Goal: Task Accomplishment & Management: Use online tool/utility

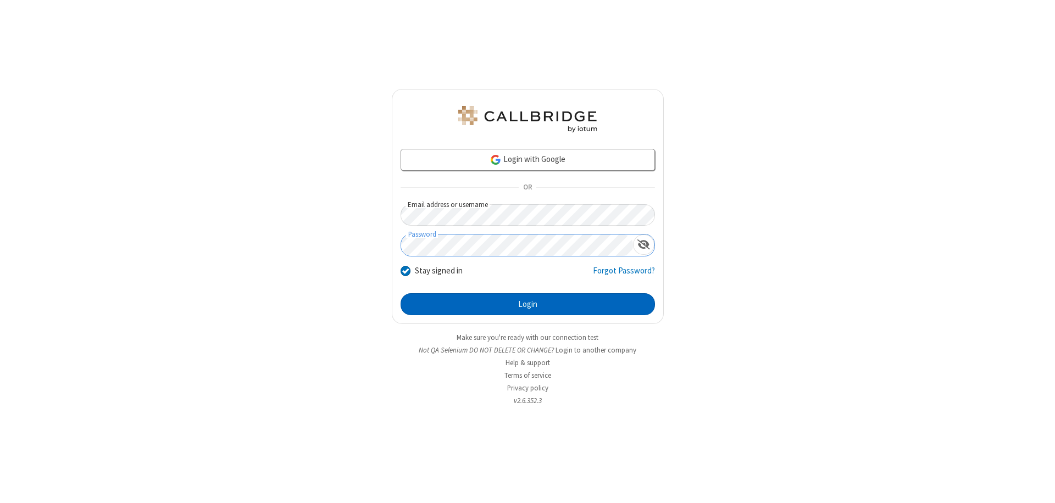
click at [527, 304] on button "Login" at bounding box center [528, 304] width 254 height 22
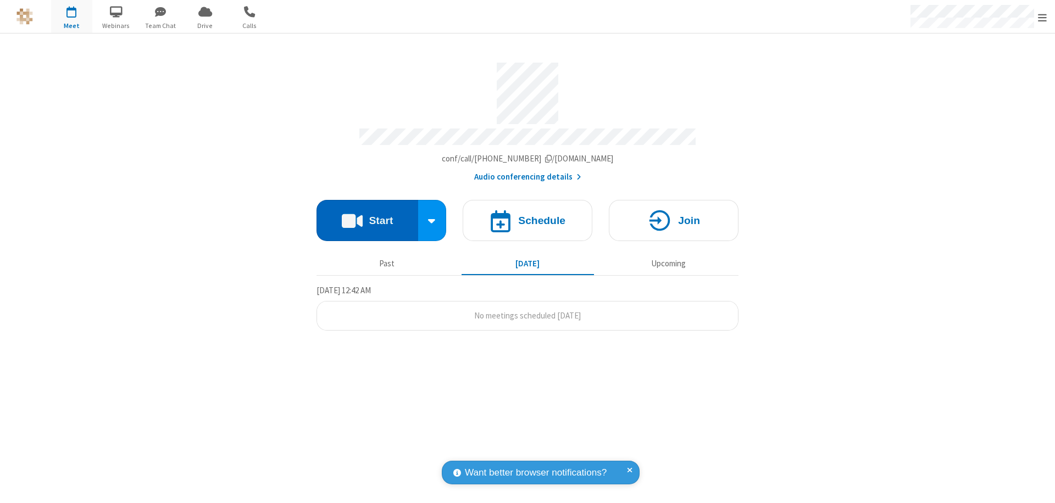
click at [367, 215] on button "Start" at bounding box center [367, 220] width 102 height 41
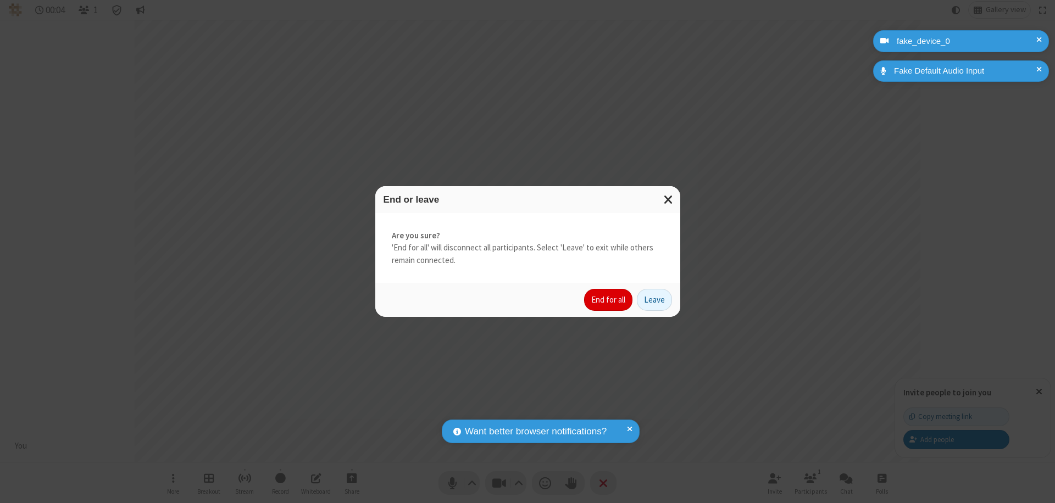
click at [609, 300] on button "End for all" at bounding box center [608, 300] width 48 height 22
